Goal: Information Seeking & Learning: Learn about a topic

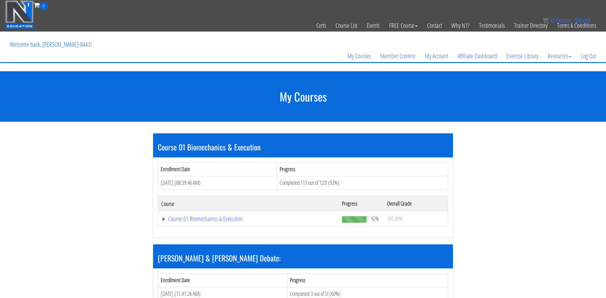
scroll to position [45, 0]
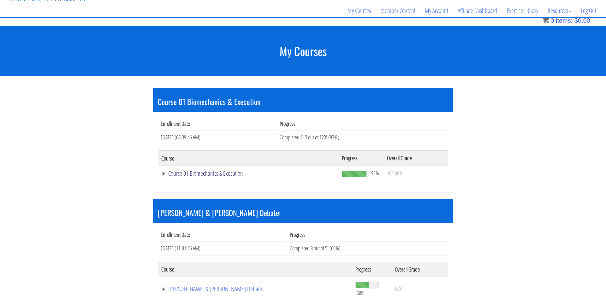
click at [194, 175] on link "Course 01 Biomechanics & Execution" at bounding box center [248, 173] width 174 height 6
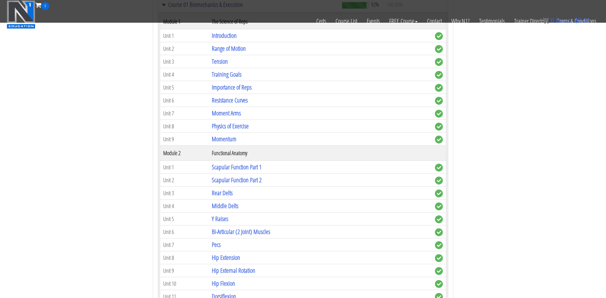
scroll to position [176, 0]
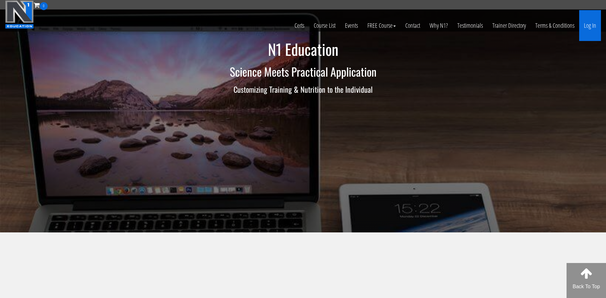
click at [588, 29] on link "Log In" at bounding box center [590, 25] width 22 height 31
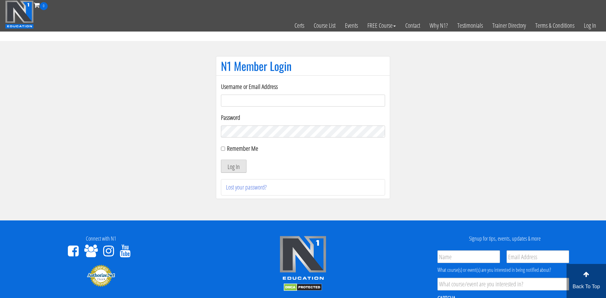
type input "[EMAIL_ADDRESS][DOMAIN_NAME]"
click at [236, 162] on button "Log In" at bounding box center [234, 166] width 26 height 13
click at [235, 167] on button "Log In" at bounding box center [234, 166] width 26 height 13
click at [226, 161] on button "Log In" at bounding box center [234, 166] width 26 height 13
click at [230, 165] on button "Log In" at bounding box center [234, 166] width 26 height 13
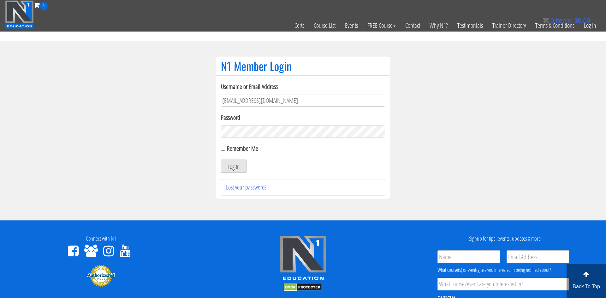
click at [240, 168] on button "Log In" at bounding box center [234, 166] width 26 height 13
click at [232, 167] on button "Log In" at bounding box center [234, 166] width 26 height 13
click at [238, 164] on button "Log In" at bounding box center [234, 166] width 26 height 13
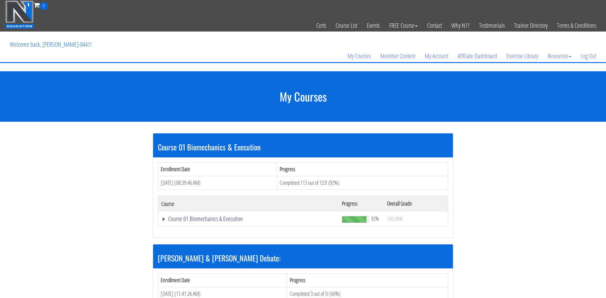
click at [198, 218] on link "Course 01 Biomechanics & Execution" at bounding box center [248, 219] width 174 height 6
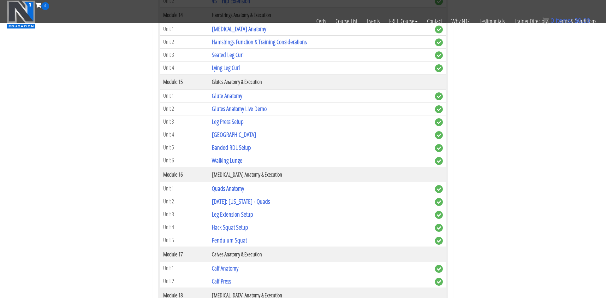
scroll to position [1556, 0]
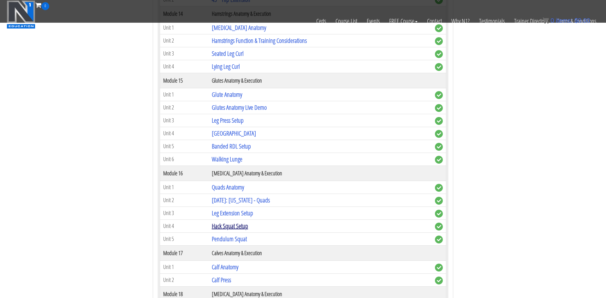
click at [240, 229] on link "Hack Squat Setup" at bounding box center [230, 226] width 36 height 9
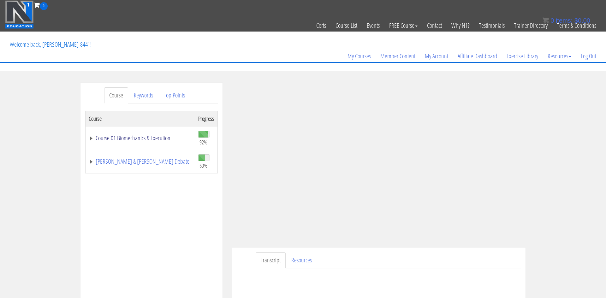
click at [132, 136] on link "Course 01 Biomechanics & Execution" at bounding box center [140, 138] width 103 height 6
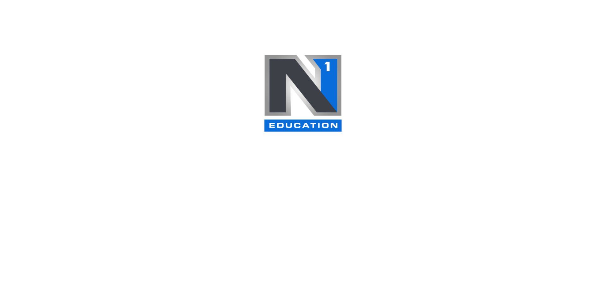
scroll to position [232, 0]
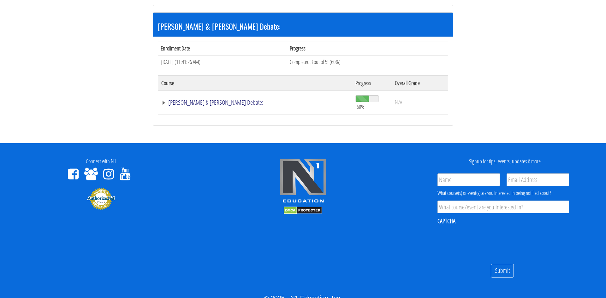
click at [210, 99] on link "[PERSON_NAME] & [PERSON_NAME] Debate:" at bounding box center [255, 102] width 188 height 6
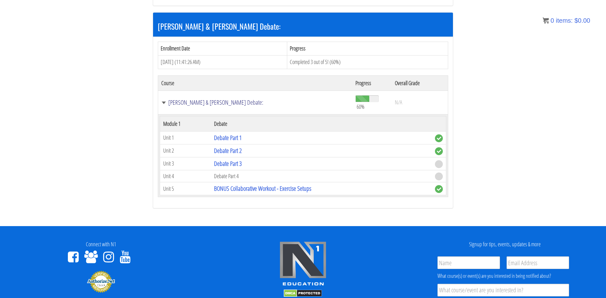
scroll to position [78, 0]
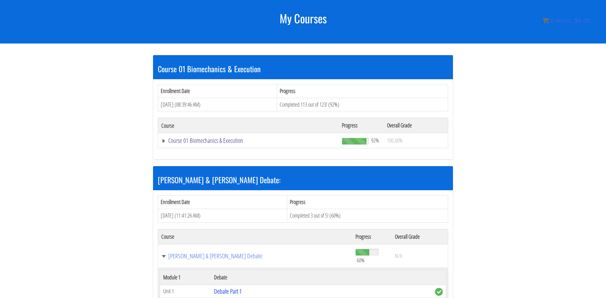
click at [196, 139] on link "Course 01 Biomechanics & Execution" at bounding box center [248, 141] width 174 height 6
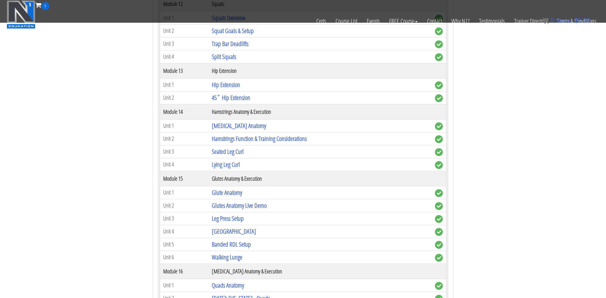
scroll to position [1459, 0]
click at [243, 246] on link "Banded RDL Setup" at bounding box center [231, 244] width 39 height 9
click at [238, 246] on link "Banded RDL Setup" at bounding box center [231, 244] width 39 height 9
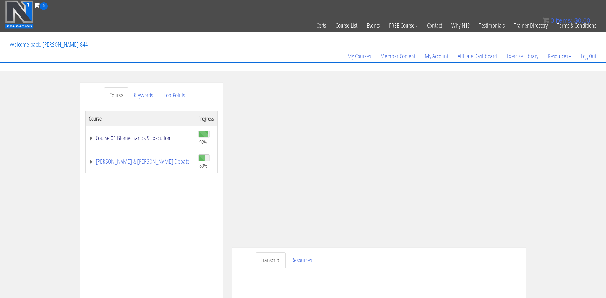
click at [90, 139] on link "Course 01 Biomechanics & Execution" at bounding box center [140, 138] width 103 height 6
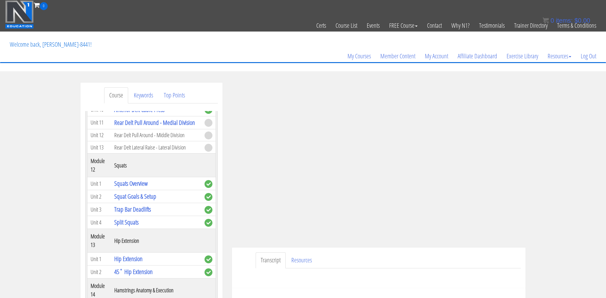
scroll to position [1490, 0]
click at [136, 254] on link "Hip Extension" at bounding box center [128, 258] width 28 height 9
click at [131, 254] on link "Hip Extension" at bounding box center [128, 258] width 28 height 9
click at [120, 254] on link "Hip Extension" at bounding box center [128, 258] width 28 height 9
click at [122, 254] on link "Hip Extension" at bounding box center [128, 258] width 28 height 9
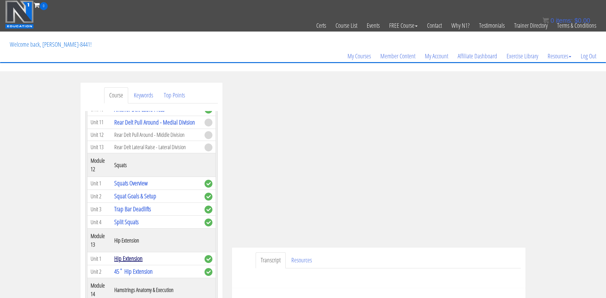
click at [122, 254] on link "Hip Extension" at bounding box center [128, 258] width 28 height 9
click at [120, 254] on link "Hip Extension" at bounding box center [128, 258] width 28 height 9
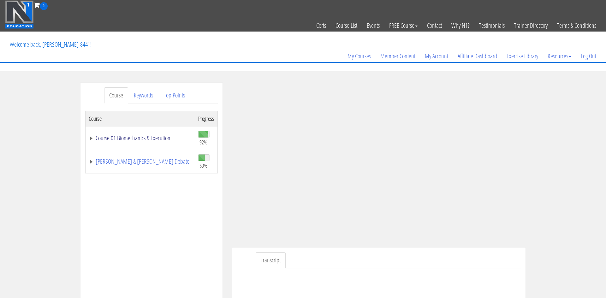
click at [94, 140] on link "Course 01 Biomechanics & Execution" at bounding box center [140, 138] width 103 height 6
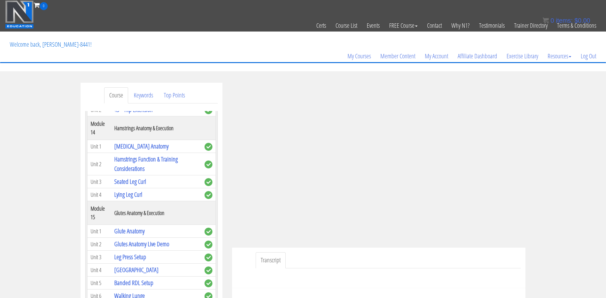
scroll to position [1653, 0]
click at [129, 240] on link "Glutes Anatomy Live Demo" at bounding box center [141, 244] width 55 height 9
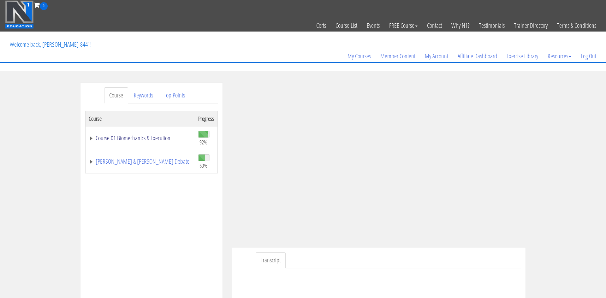
click at [138, 139] on link "Course 01 Biomechanics & Execution" at bounding box center [140, 138] width 103 height 6
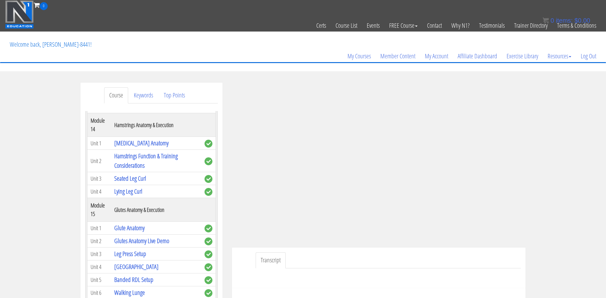
scroll to position [1659, 0]
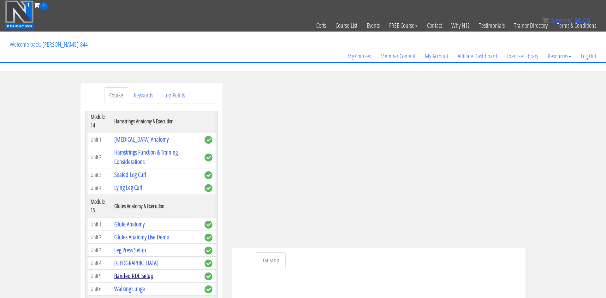
click at [143, 272] on link "Banded RDL Setup" at bounding box center [133, 276] width 39 height 9
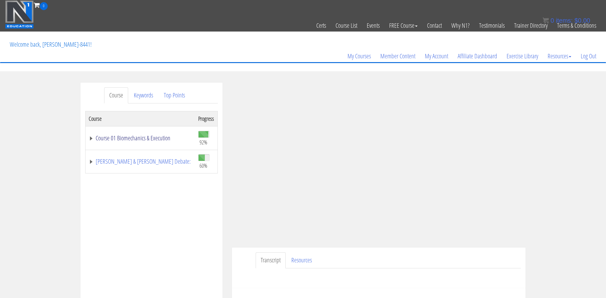
click at [103, 138] on link "Course 01 Biomechanics & Execution" at bounding box center [140, 138] width 103 height 6
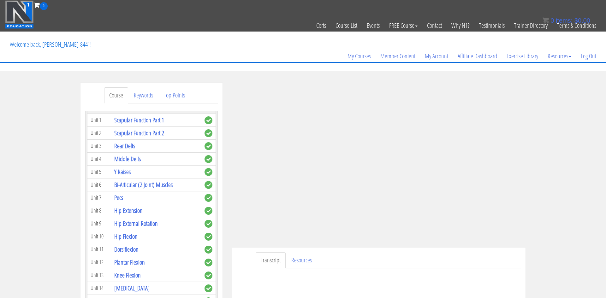
scroll to position [203, 0]
